Goal: Information Seeking & Learning: Understand process/instructions

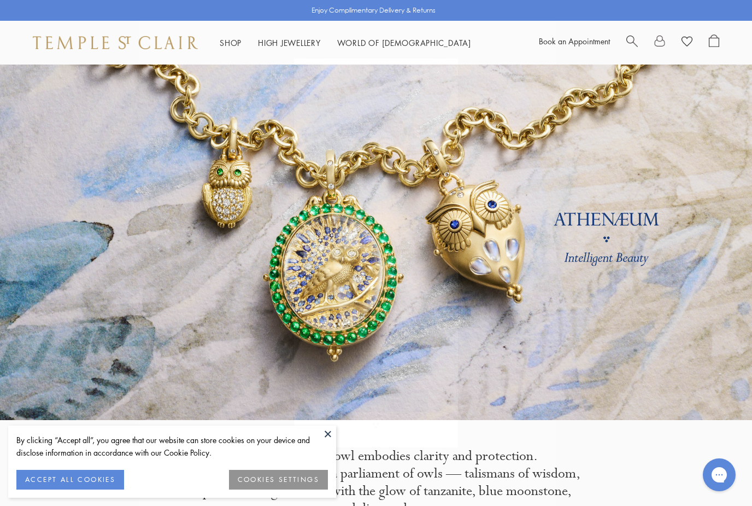
click at [447, 75] on circle "Close dialog" at bounding box center [445, 70] width 13 height 13
click at [662, 43] on link at bounding box center [659, 42] width 11 height 16
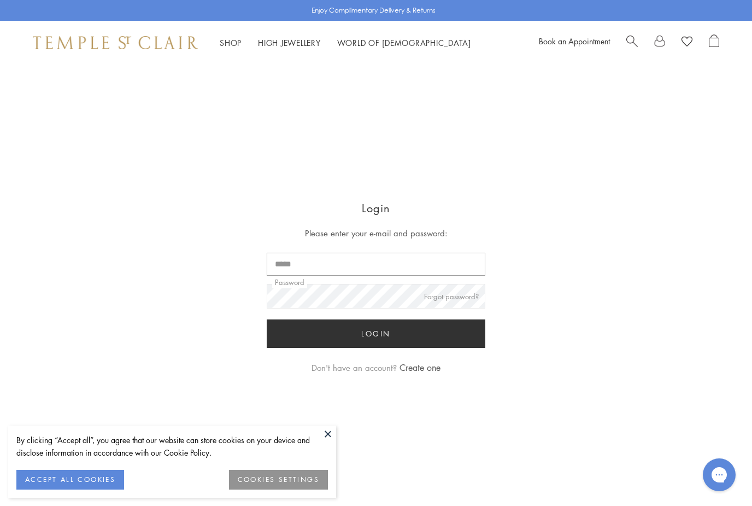
type input "**********"
click at [376, 334] on button "Login" at bounding box center [376, 333] width 219 height 28
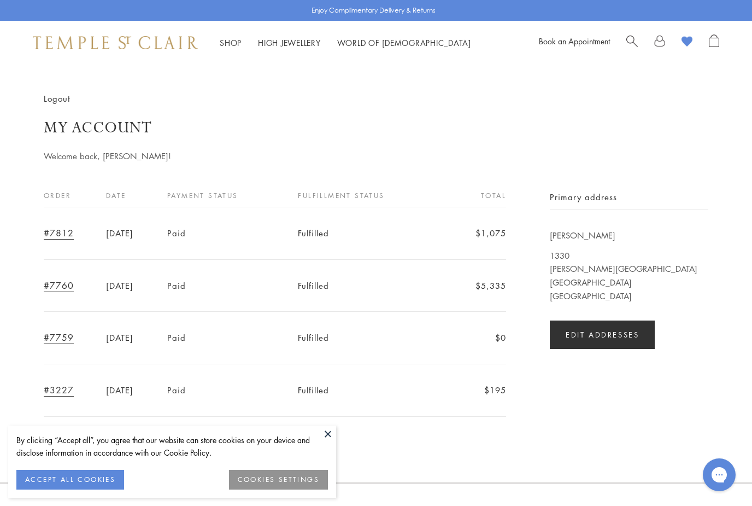
click at [301, 476] on button "COOKIES SETTINGS" at bounding box center [278, 480] width 99 height 20
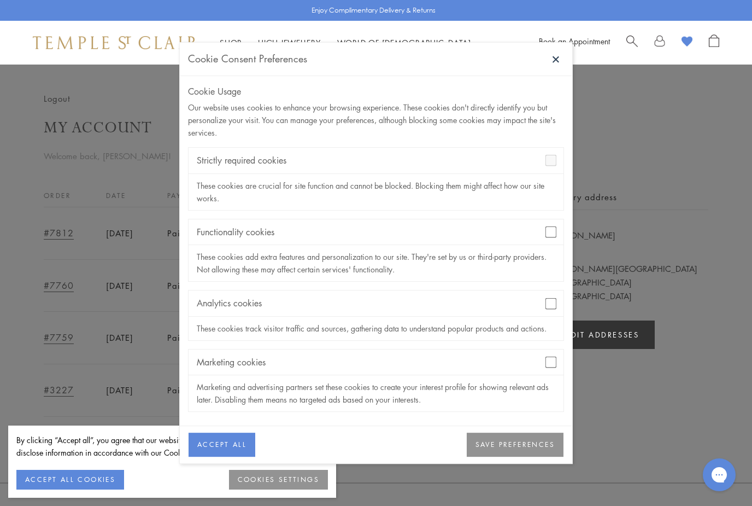
click at [556, 295] on div "Analytics cookies" at bounding box center [376, 303] width 375 height 26
click at [564, 308] on div "Cookie Usage Our website uses cookies to enhance your browsing experience. Thes…" at bounding box center [376, 251] width 392 height 350
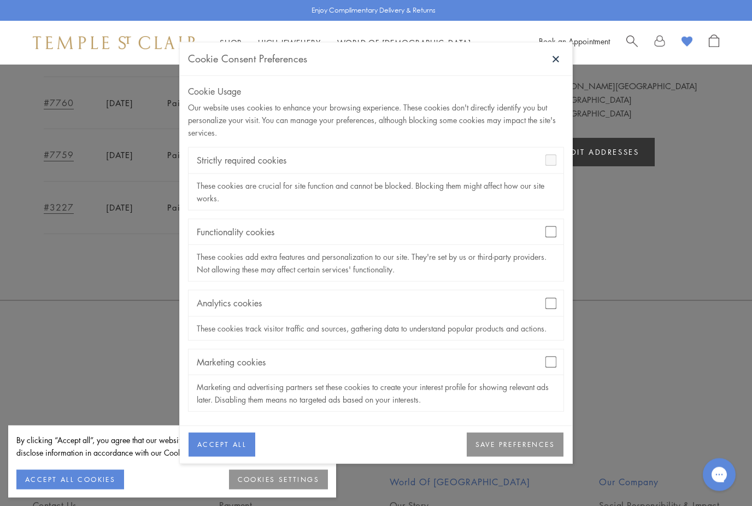
scroll to position [186, 0]
click at [497, 457] on button "SAVE PREFERENCES" at bounding box center [515, 445] width 97 height 24
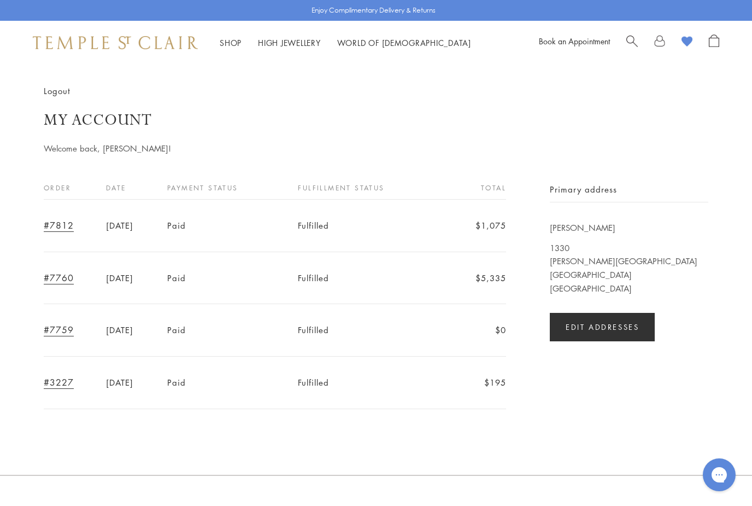
scroll to position [0, 0]
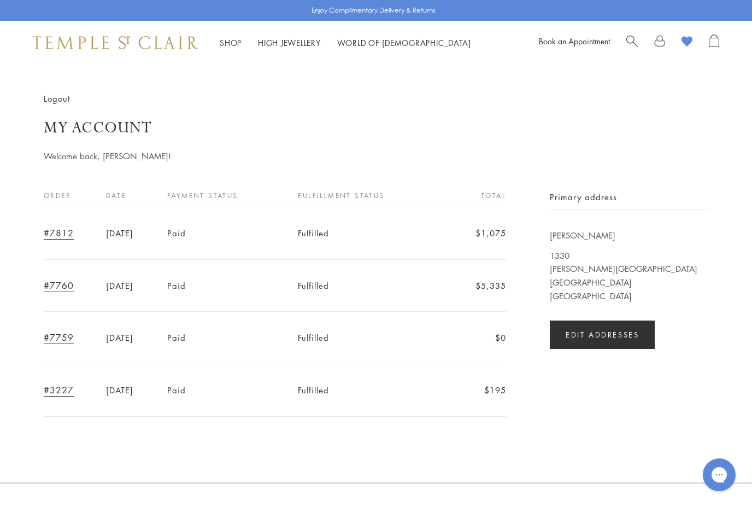
click at [689, 46] on image at bounding box center [687, 42] width 11 height 10
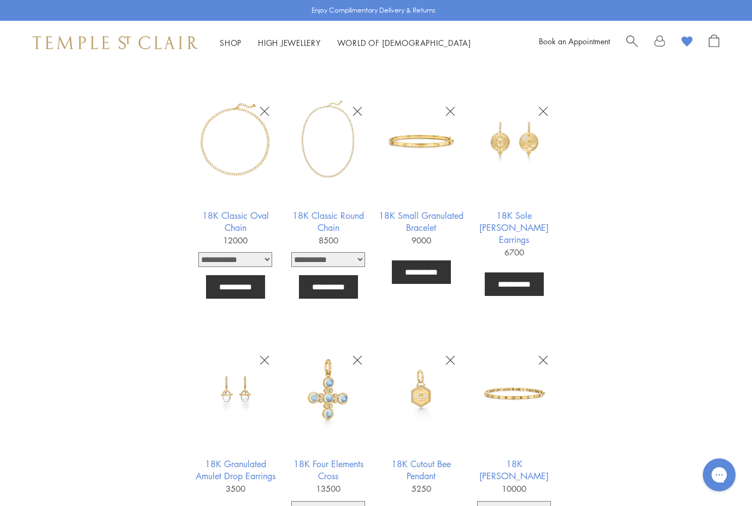
scroll to position [620, 0]
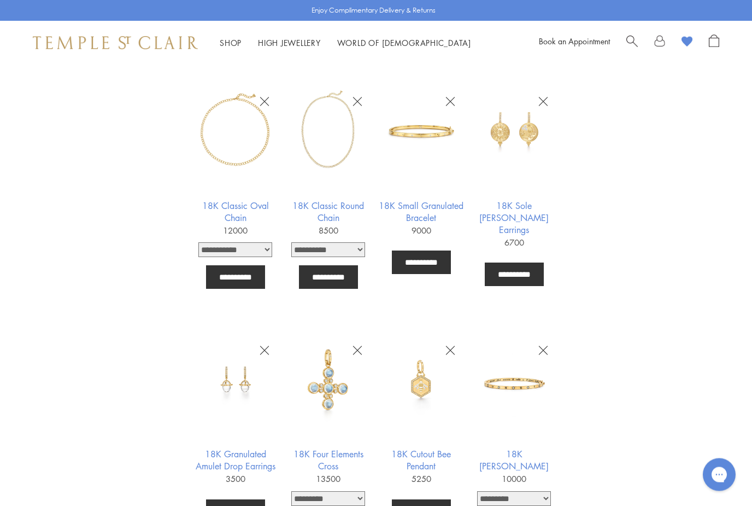
click at [342, 152] on img at bounding box center [328, 131] width 85 height 85
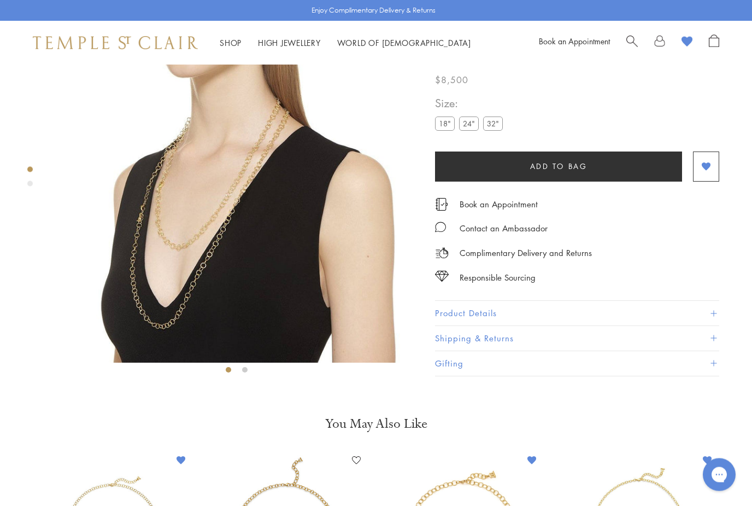
scroll to position [64, 0]
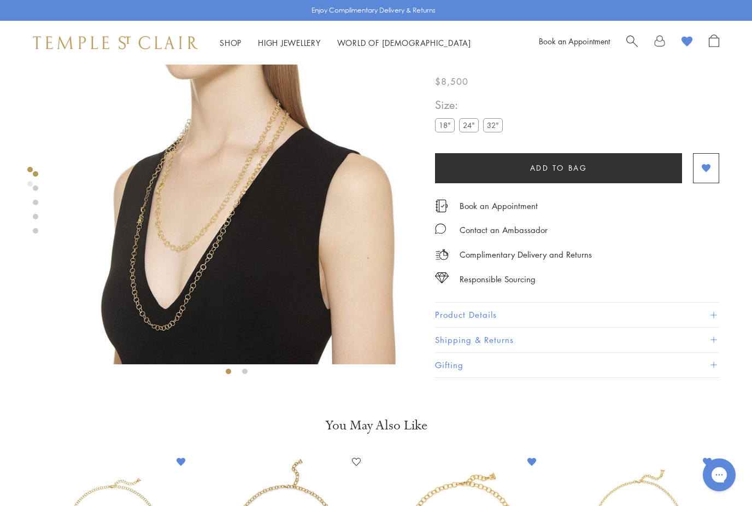
click at [495, 128] on label "32"" at bounding box center [493, 126] width 20 height 14
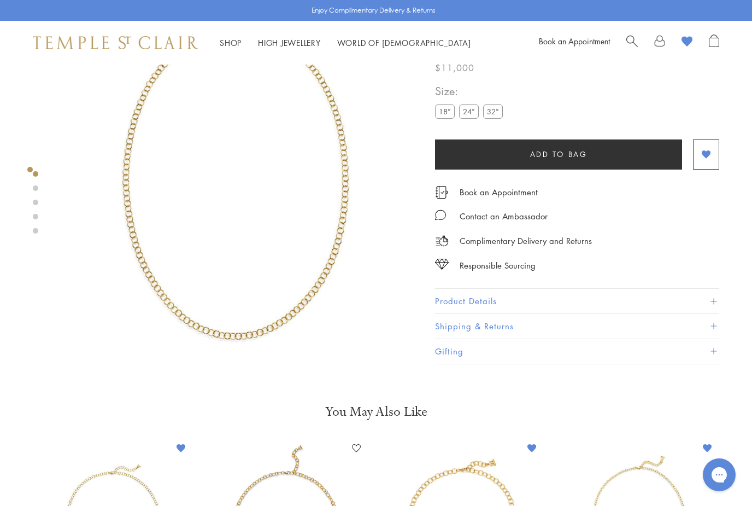
click at [555, 302] on button "Product Details" at bounding box center [577, 301] width 284 height 25
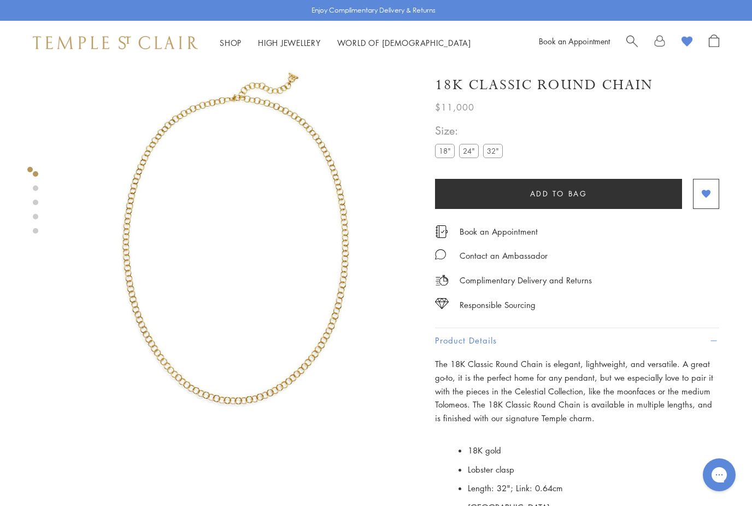
click at [447, 154] on label "18"" at bounding box center [445, 151] width 20 height 14
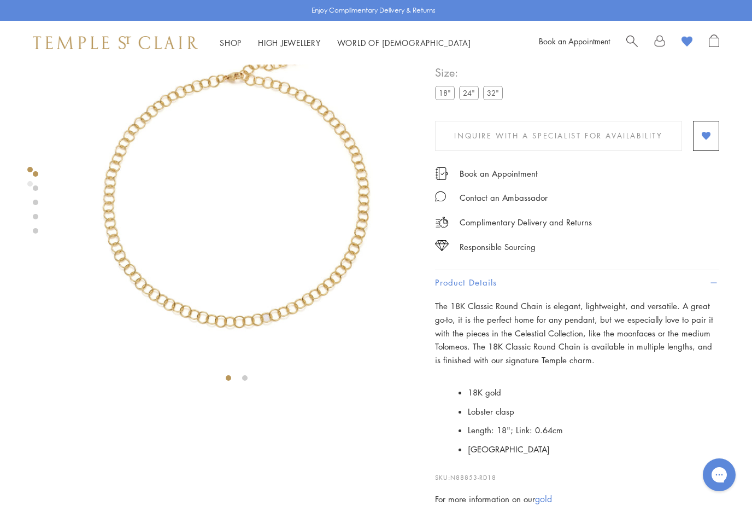
scroll to position [64, 0]
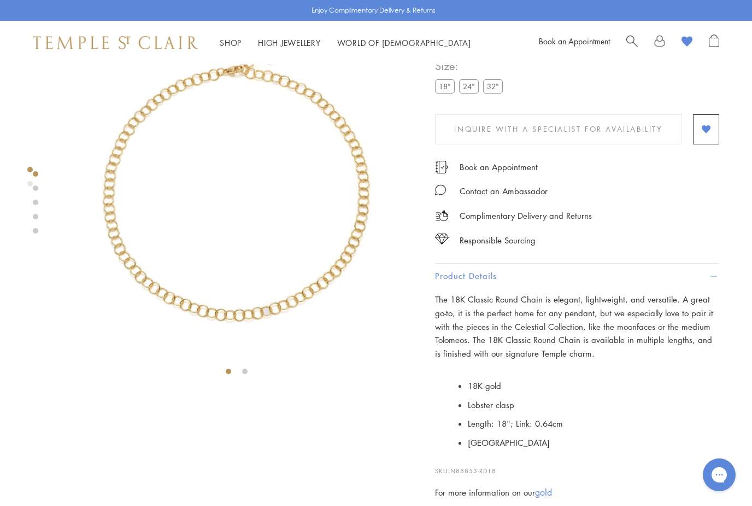
click at [473, 92] on label "24"" at bounding box center [469, 86] width 20 height 14
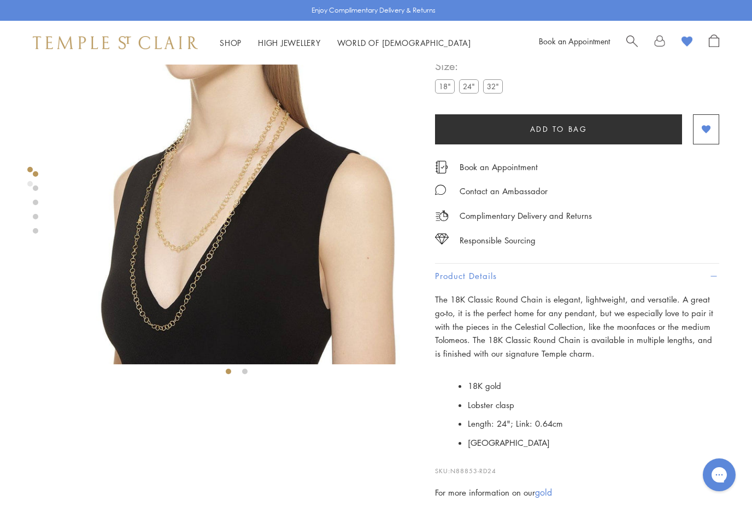
click at [165, 172] on img at bounding box center [237, 182] width 364 height 364
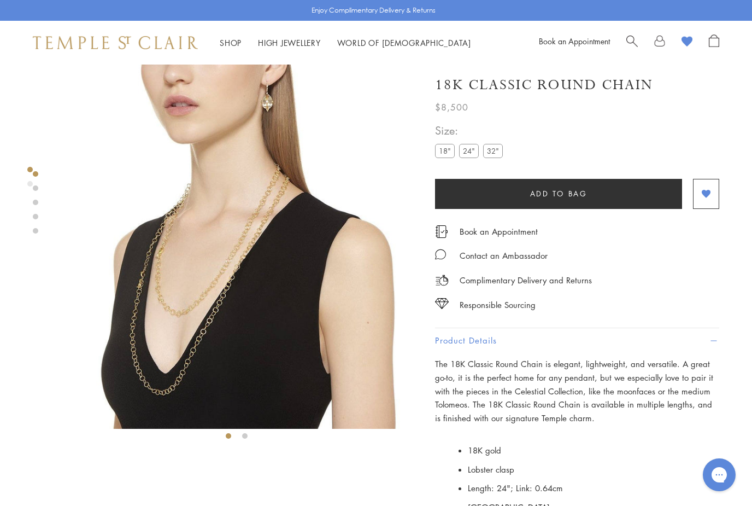
click at [31, 181] on div "Product gallery navigation" at bounding box center [29, 183] width 5 height 5
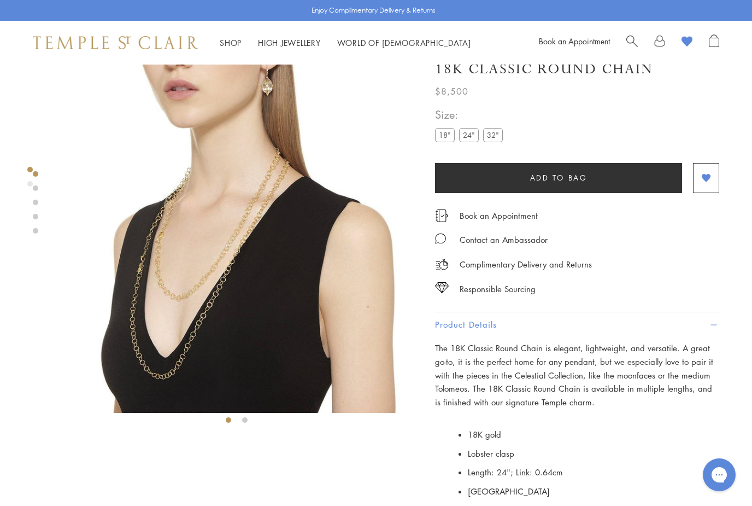
scroll to position [21, 0]
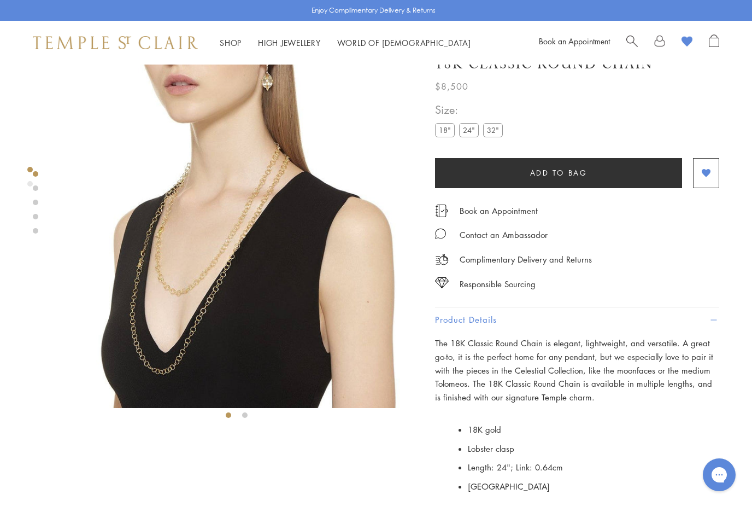
click at [37, 200] on link at bounding box center [35, 202] width 5 height 5
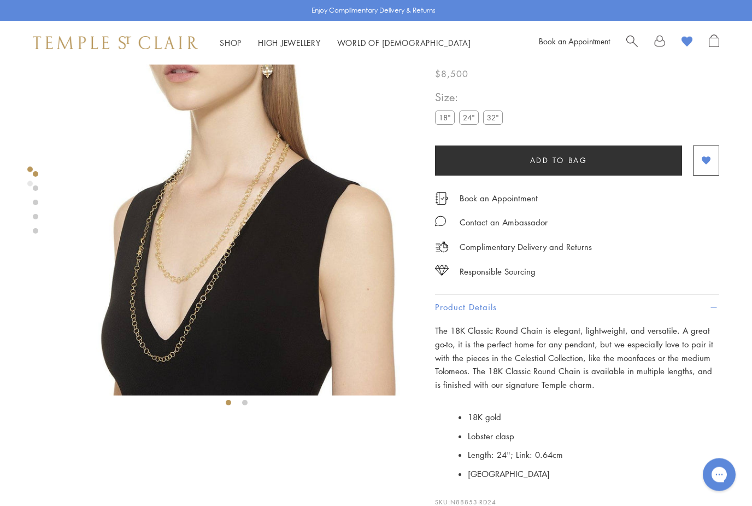
scroll to position [34, 0]
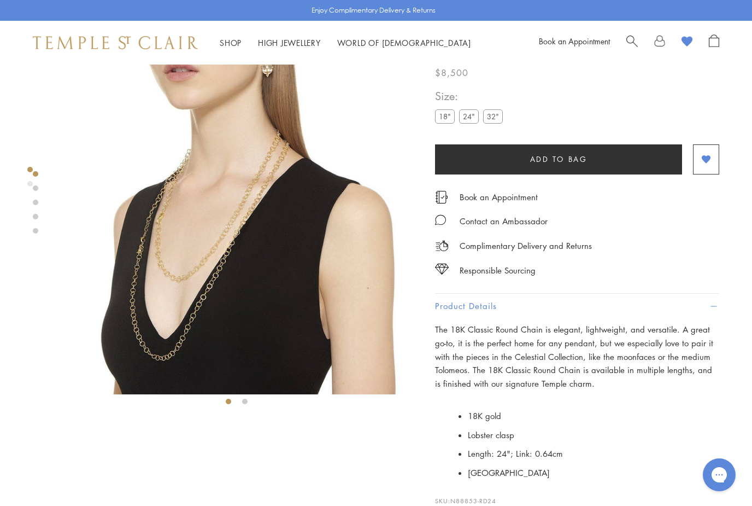
click at [39, 215] on div at bounding box center [225, 219] width 451 height 378
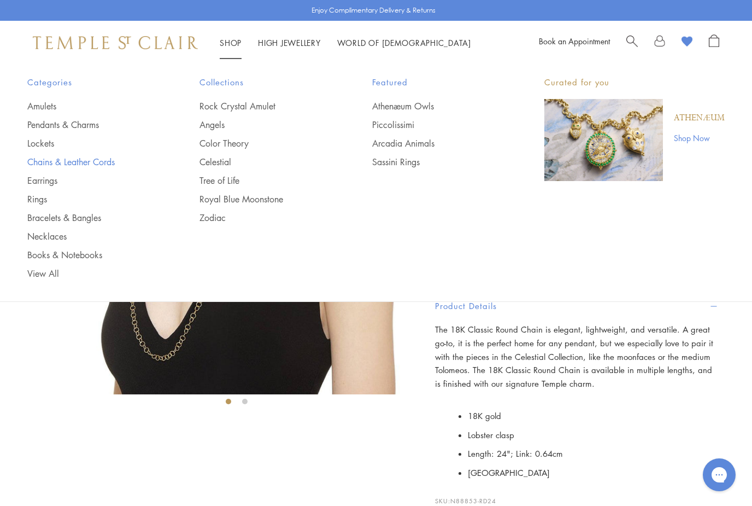
click at [61, 159] on link "Chains & Leather Cords" at bounding box center [91, 162] width 128 height 12
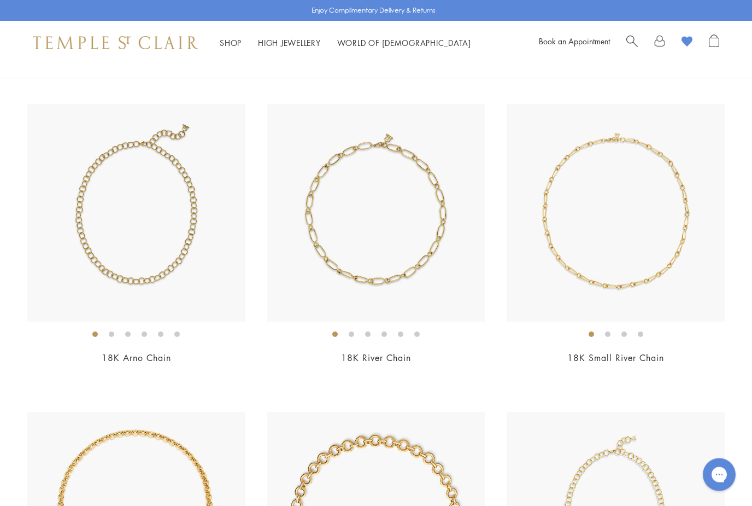
scroll to position [97, 0]
click at [74, 188] on img at bounding box center [136, 213] width 218 height 218
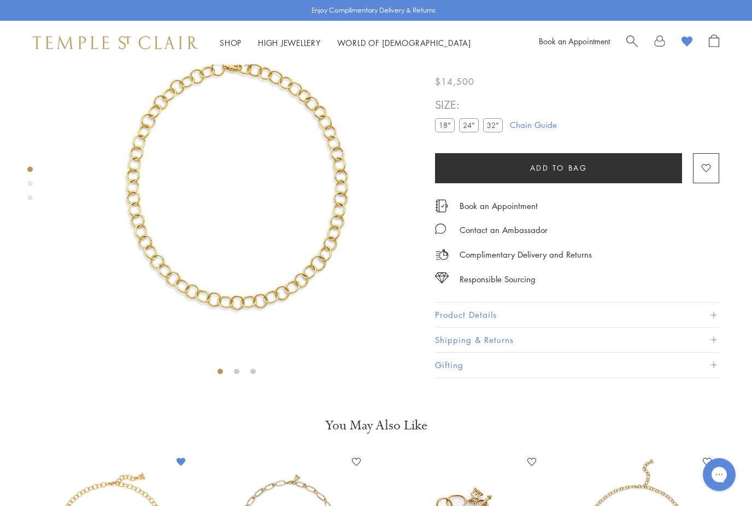
scroll to position [64, 0]
click at [701, 312] on button "Product Details" at bounding box center [577, 315] width 284 height 25
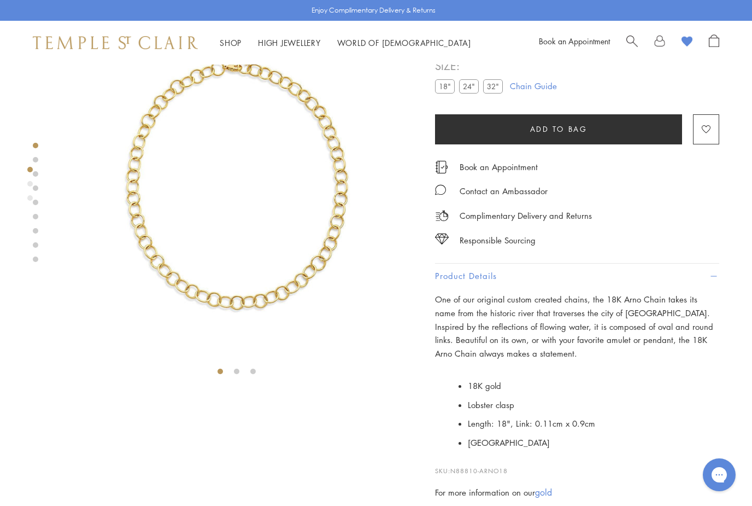
click at [489, 89] on label "32"" at bounding box center [493, 86] width 20 height 14
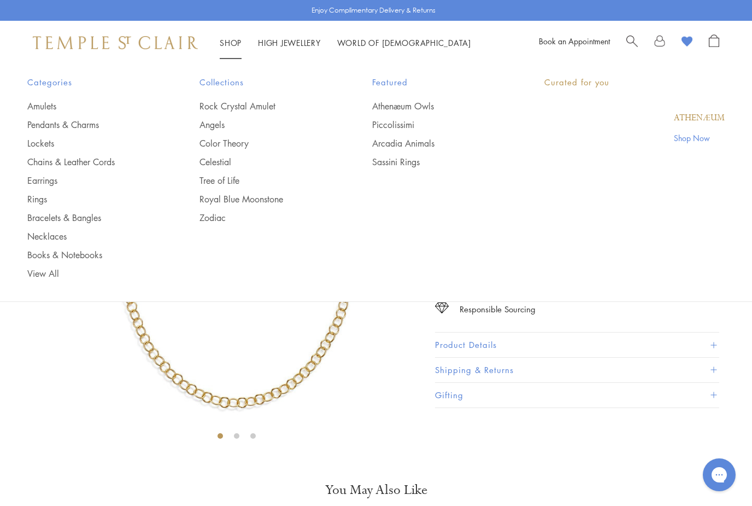
click at [228, 44] on link "Shop Shop" at bounding box center [231, 42] width 22 height 11
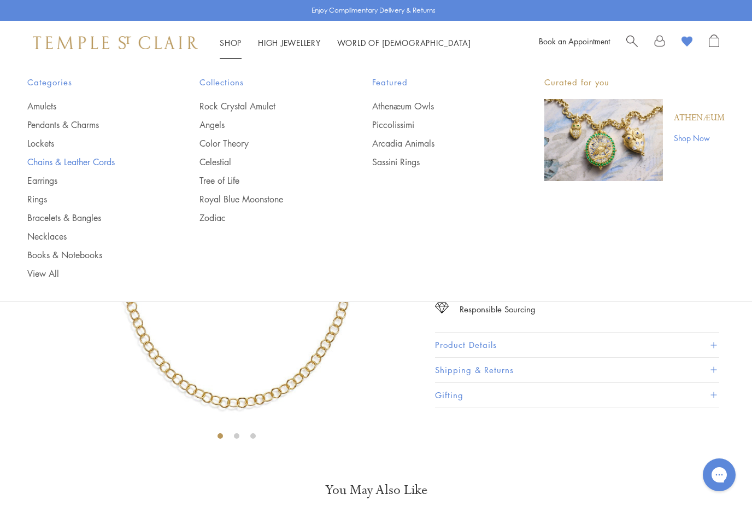
click at [117, 166] on link "Chains & Leather Cords" at bounding box center [91, 162] width 128 height 12
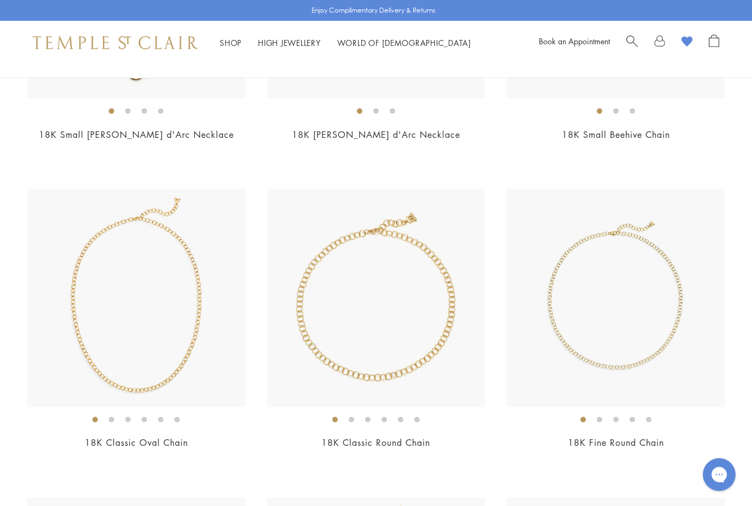
scroll to position [628, 0]
click at [419, 335] on img at bounding box center [376, 298] width 218 height 218
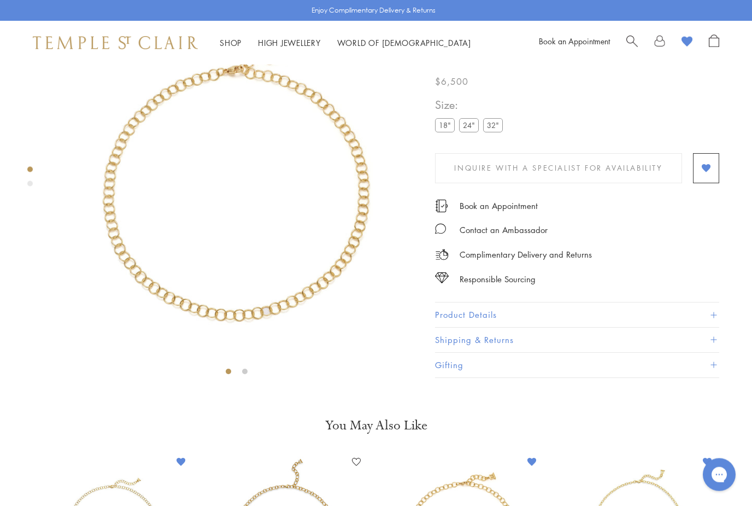
scroll to position [64, 0]
click at [484, 316] on button "Product Details" at bounding box center [577, 315] width 284 height 25
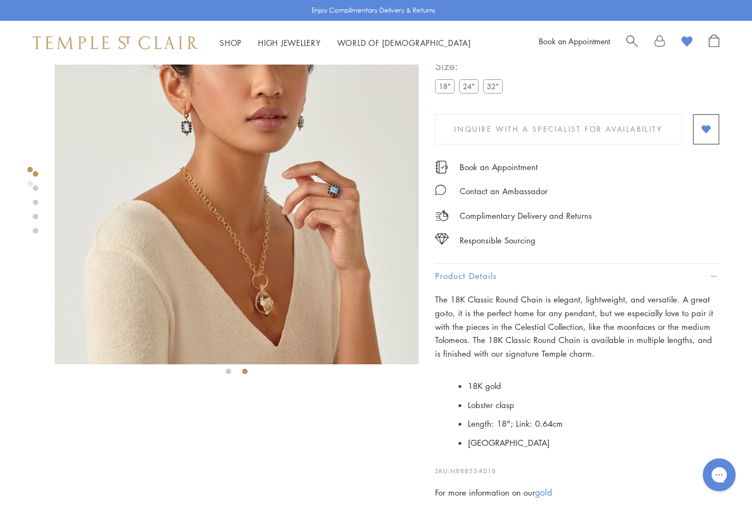
click at [494, 84] on label "32"" at bounding box center [493, 86] width 20 height 14
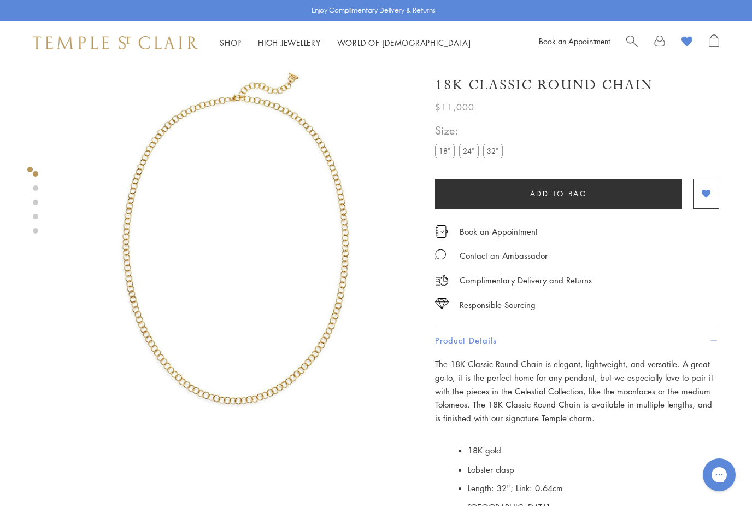
click at [463, 155] on label "24"" at bounding box center [469, 151] width 20 height 14
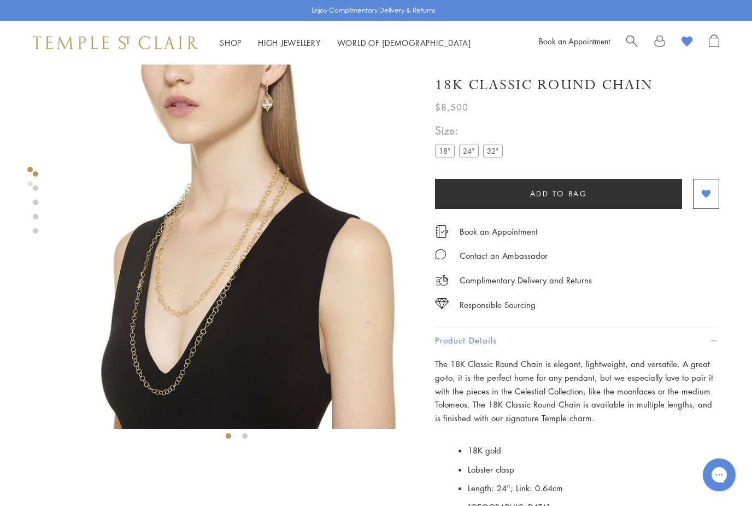
click at [494, 150] on label "32"" at bounding box center [493, 151] width 20 height 14
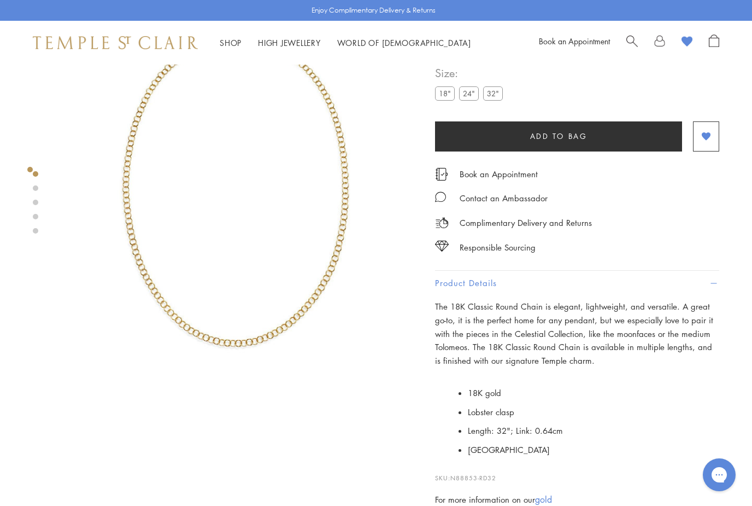
scroll to position [64, 0]
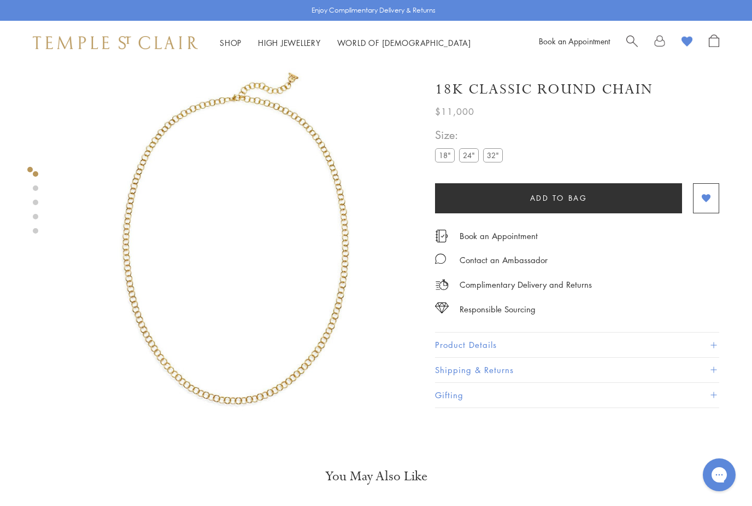
scroll to position [64, 0]
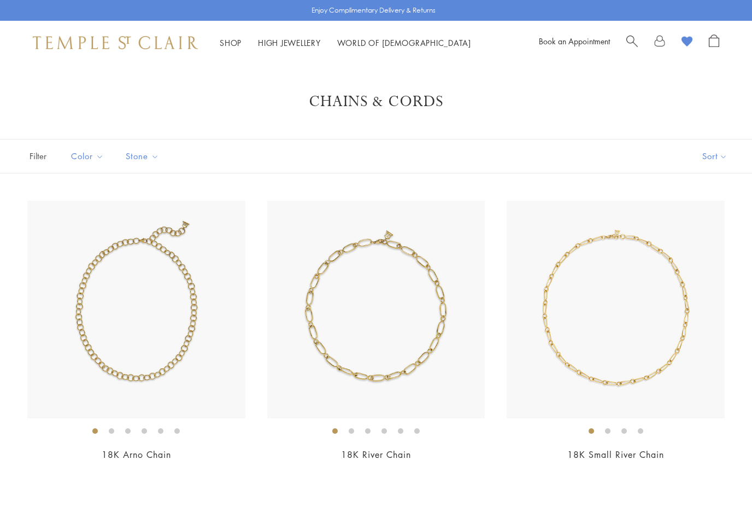
scroll to position [663, 0]
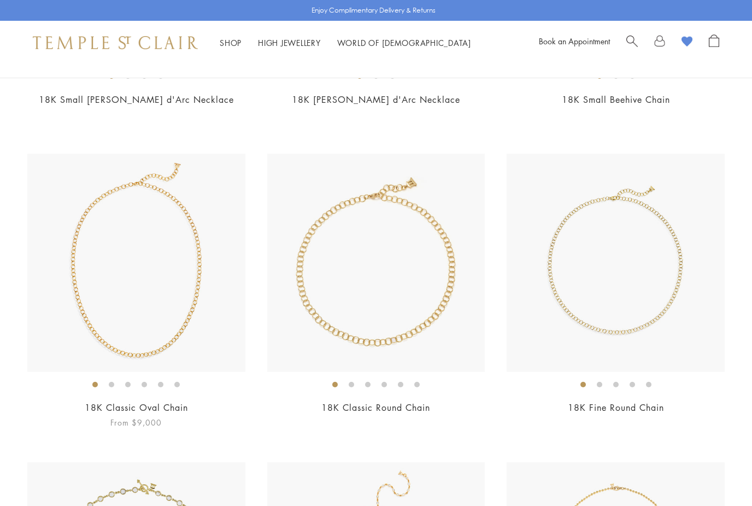
click at [179, 294] on img at bounding box center [136, 263] width 218 height 218
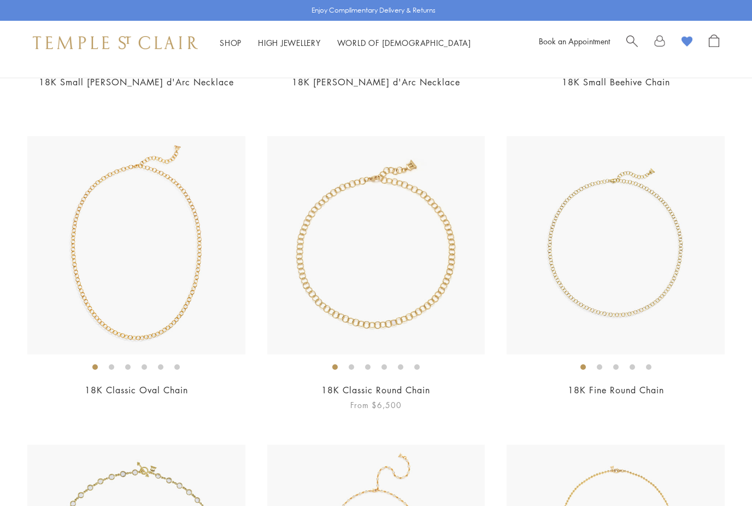
click at [344, 238] on img at bounding box center [376, 245] width 218 height 218
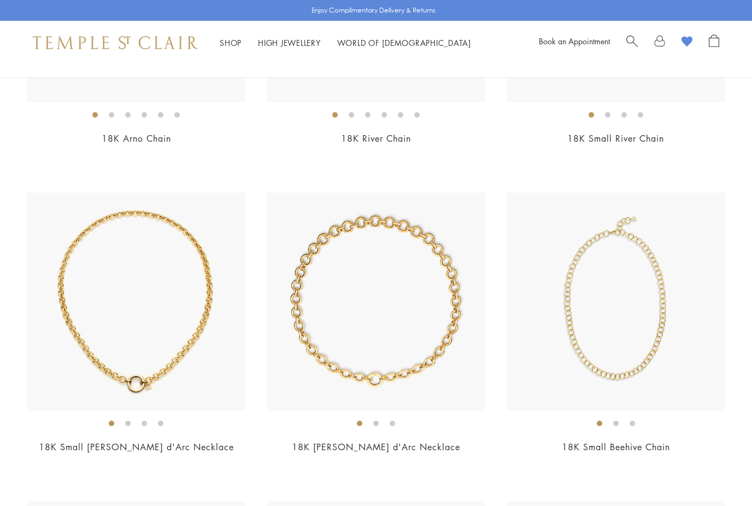
scroll to position [313, 0]
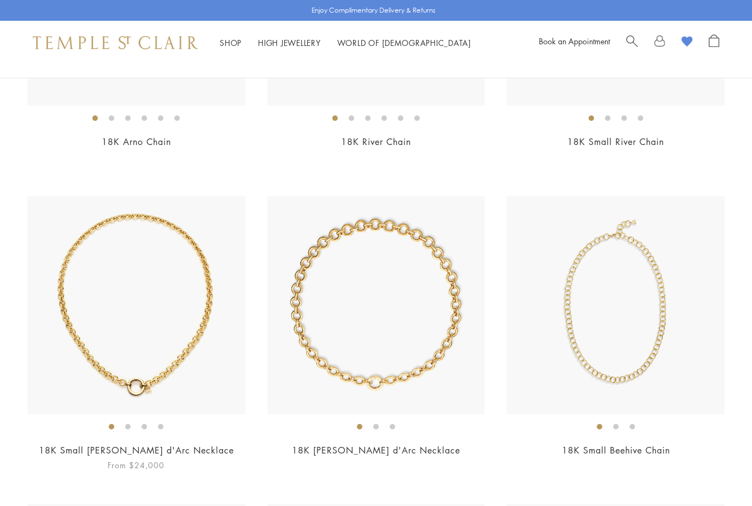
click at [105, 226] on img at bounding box center [136, 305] width 218 height 218
click at [105, 196] on img at bounding box center [136, 305] width 218 height 218
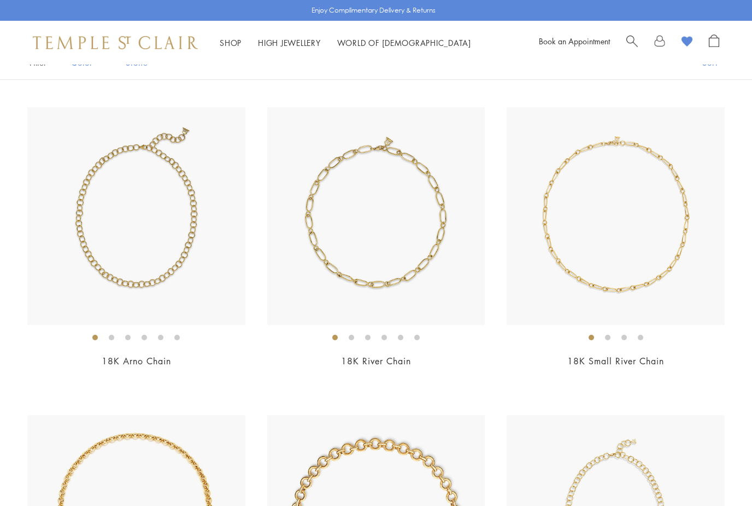
scroll to position [92, 0]
click at [89, 202] on img at bounding box center [136, 217] width 218 height 218
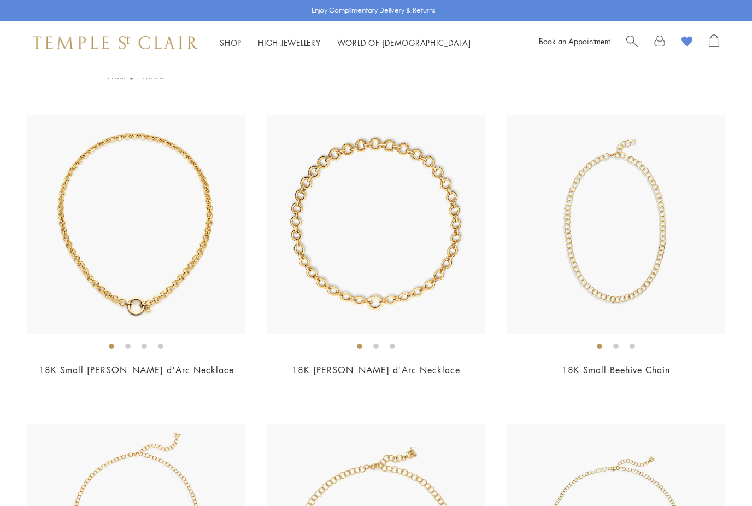
scroll to position [394, 0]
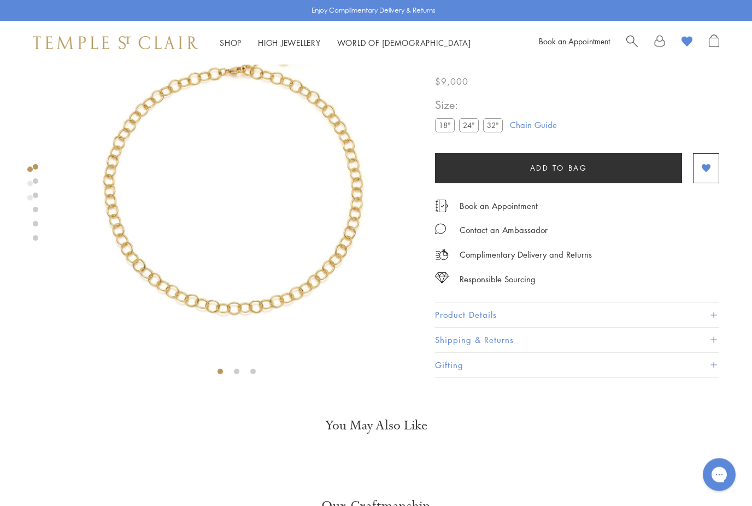
scroll to position [64, 0]
click at [466, 130] on label "24"" at bounding box center [469, 126] width 20 height 14
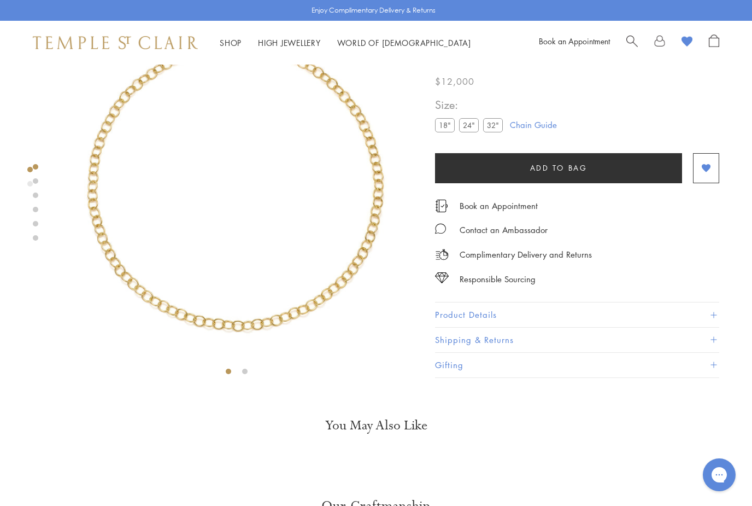
click at [713, 310] on button "Product Details" at bounding box center [577, 315] width 284 height 25
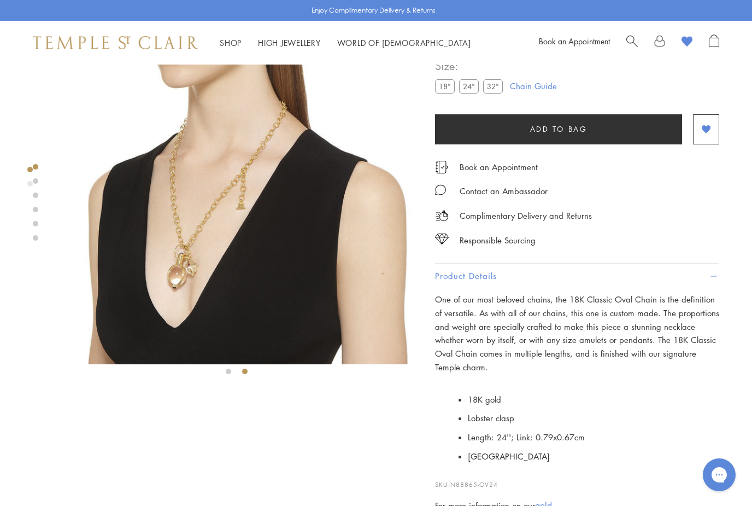
click at [275, 250] on img at bounding box center [237, 182] width 364 height 364
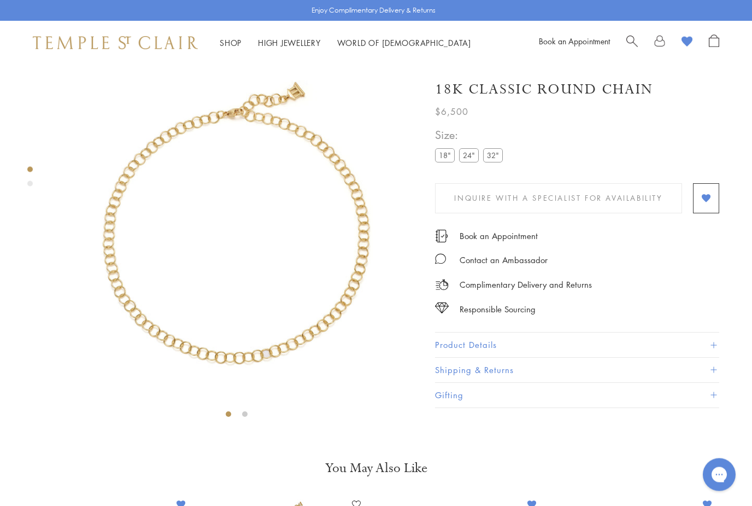
scroll to position [64, 0]
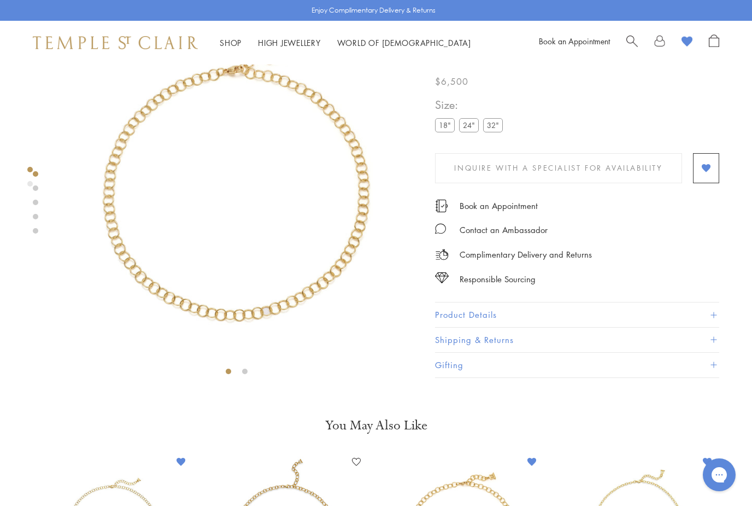
click at [470, 128] on label "24"" at bounding box center [469, 126] width 20 height 14
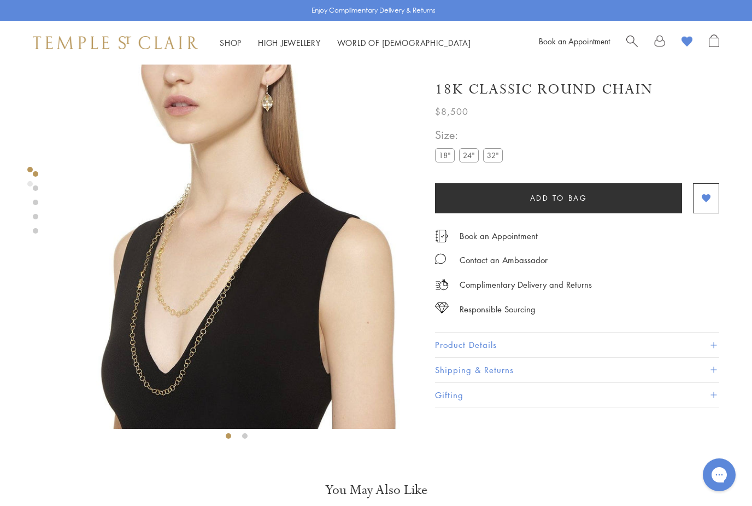
scroll to position [64, 0]
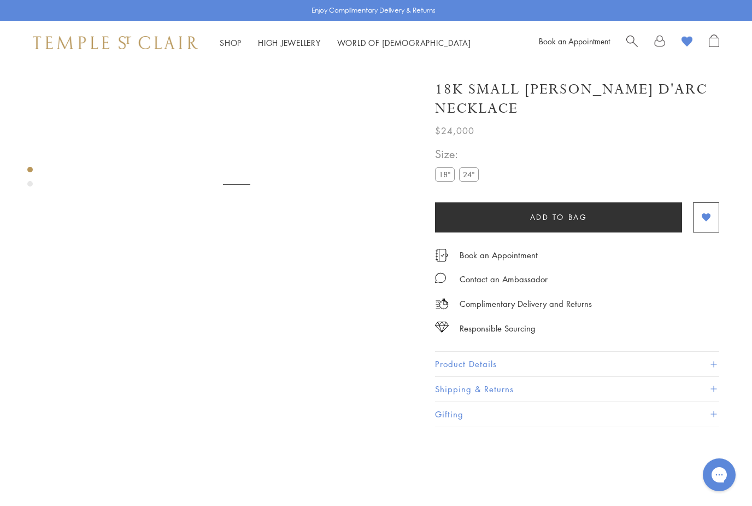
scroll to position [64, 0]
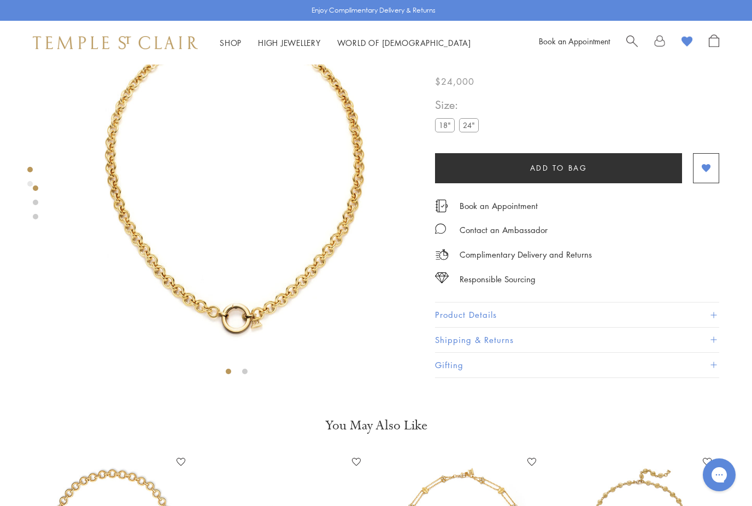
click at [474, 132] on label "24"" at bounding box center [469, 126] width 20 height 14
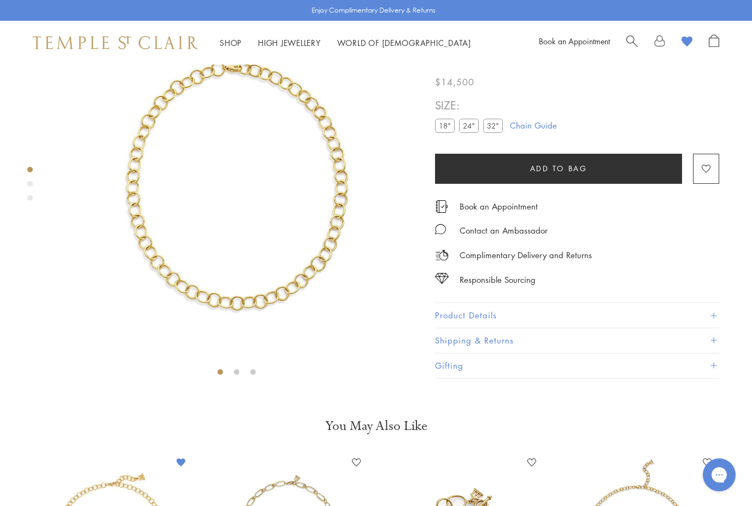
scroll to position [64, 0]
click at [494, 130] on label "32"" at bounding box center [493, 126] width 20 height 14
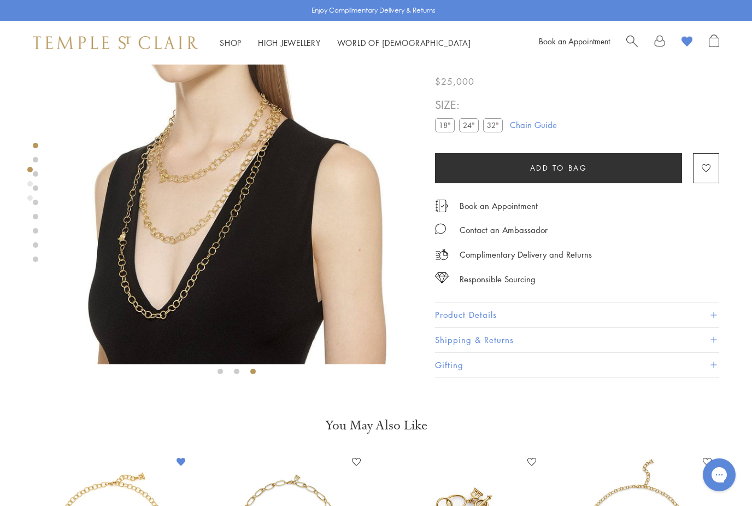
click at [541, 128] on link "Chain Guide" at bounding box center [533, 125] width 47 height 12
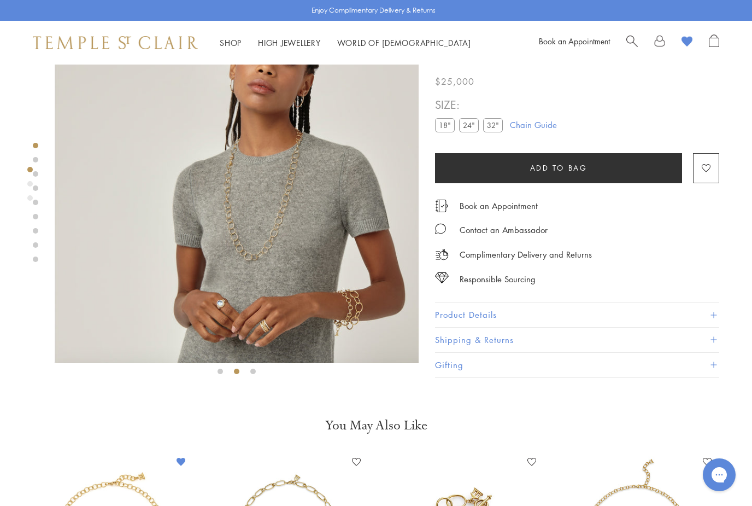
click at [159, 142] on img at bounding box center [237, 181] width 364 height 363
